Goal: Information Seeking & Learning: Understand process/instructions

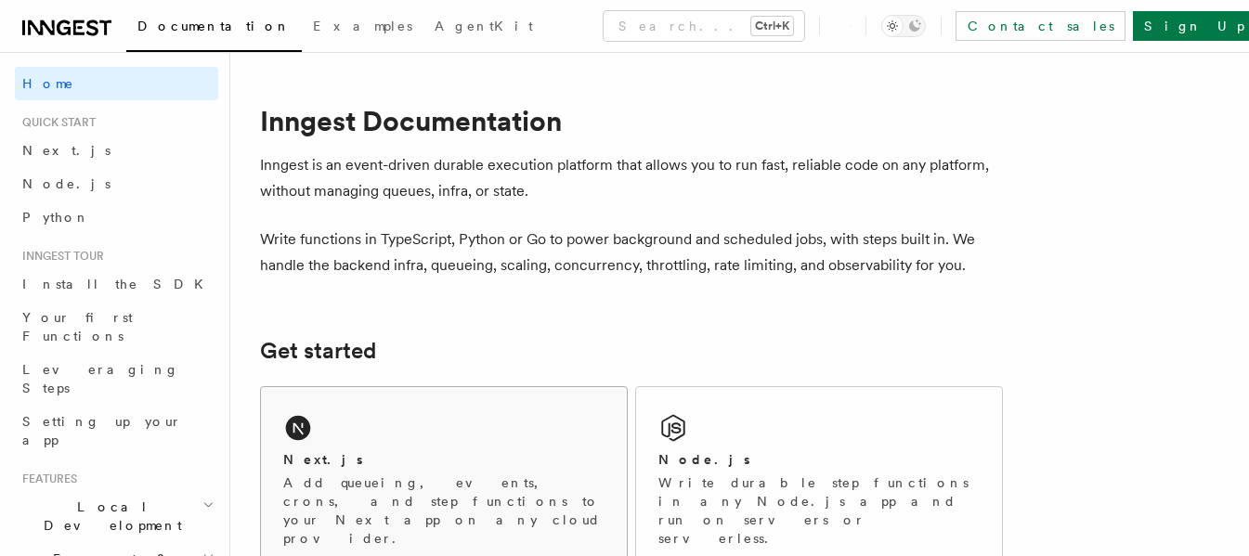
click at [349, 450] on div "Next.js Add queueing, events, crons, and step functions to your Next app on any…" at bounding box center [444, 478] width 366 height 183
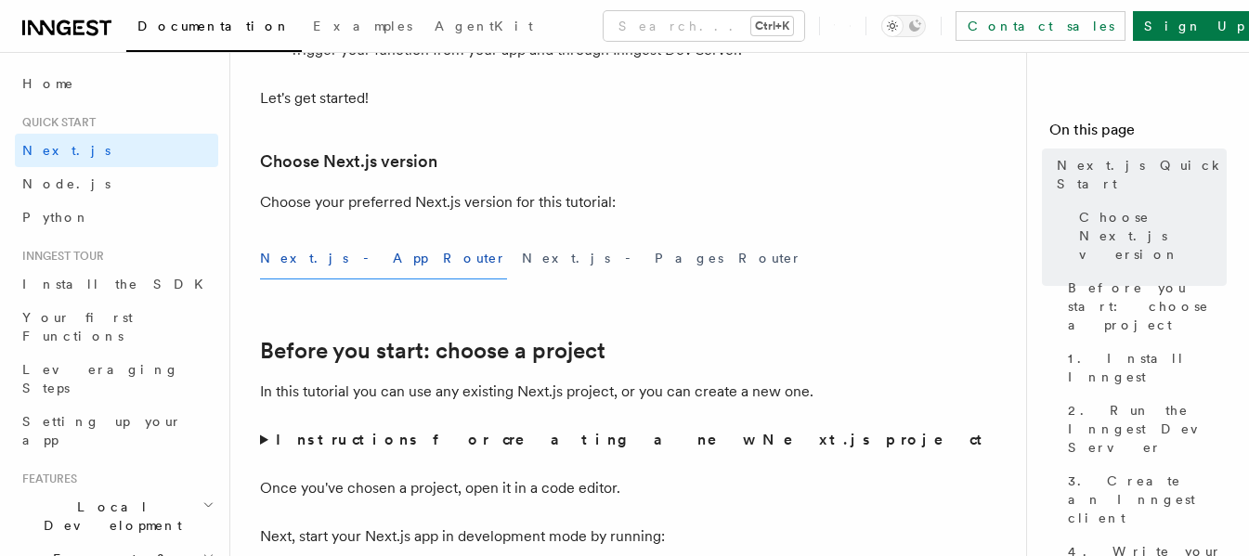
click at [357, 257] on button "Next.js - App Router" at bounding box center [383, 259] width 247 height 42
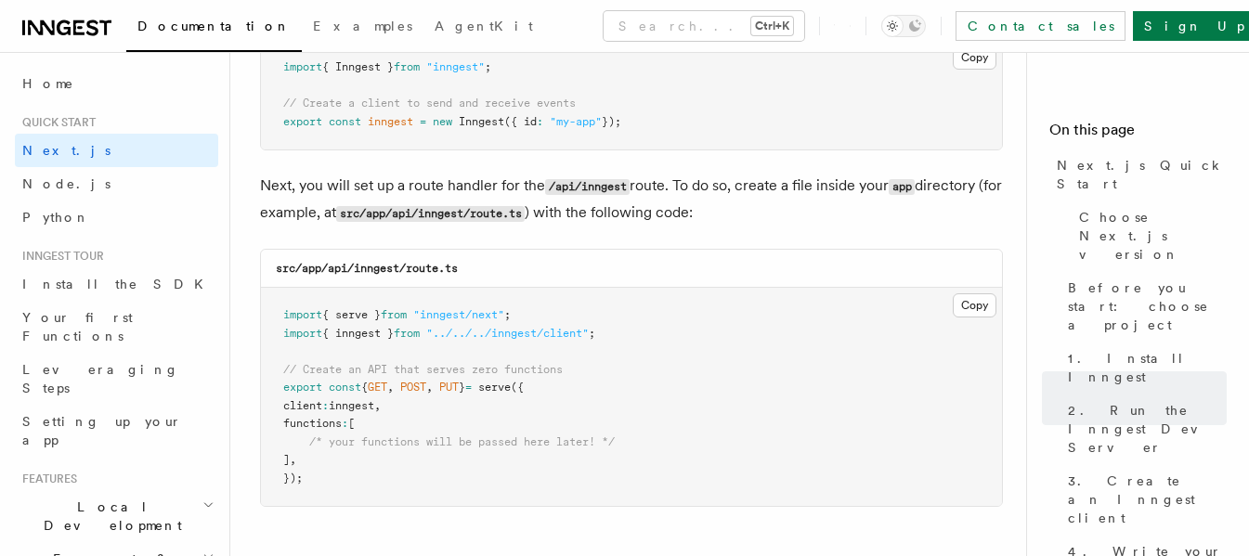
scroll to position [2601, 0]
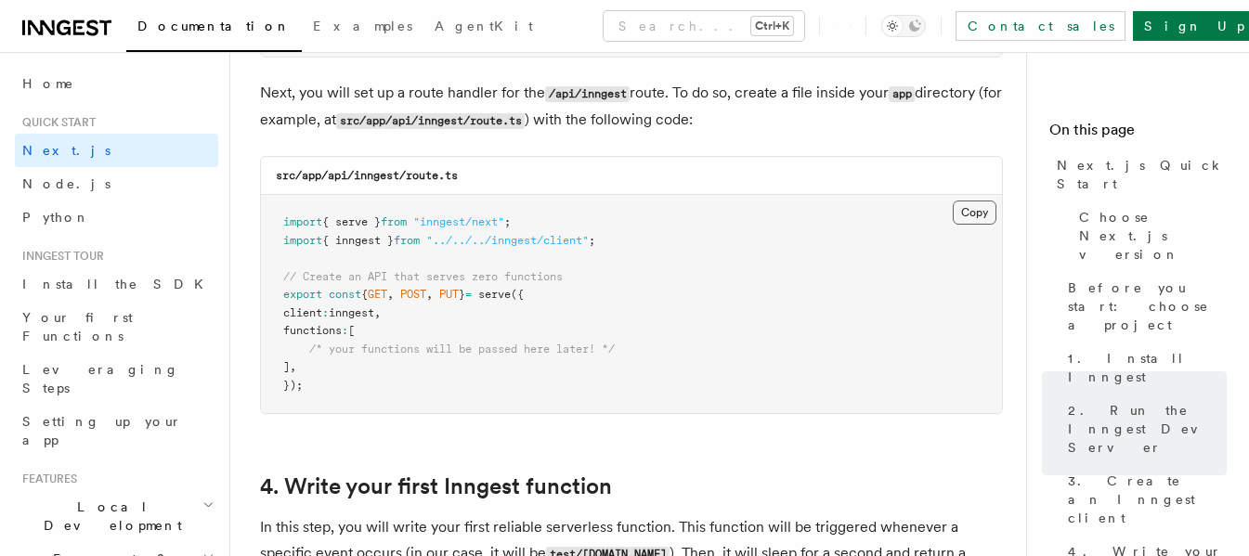
click at [974, 220] on button "Copy Copied" at bounding box center [975, 213] width 44 height 24
